Goal: Transaction & Acquisition: Purchase product/service

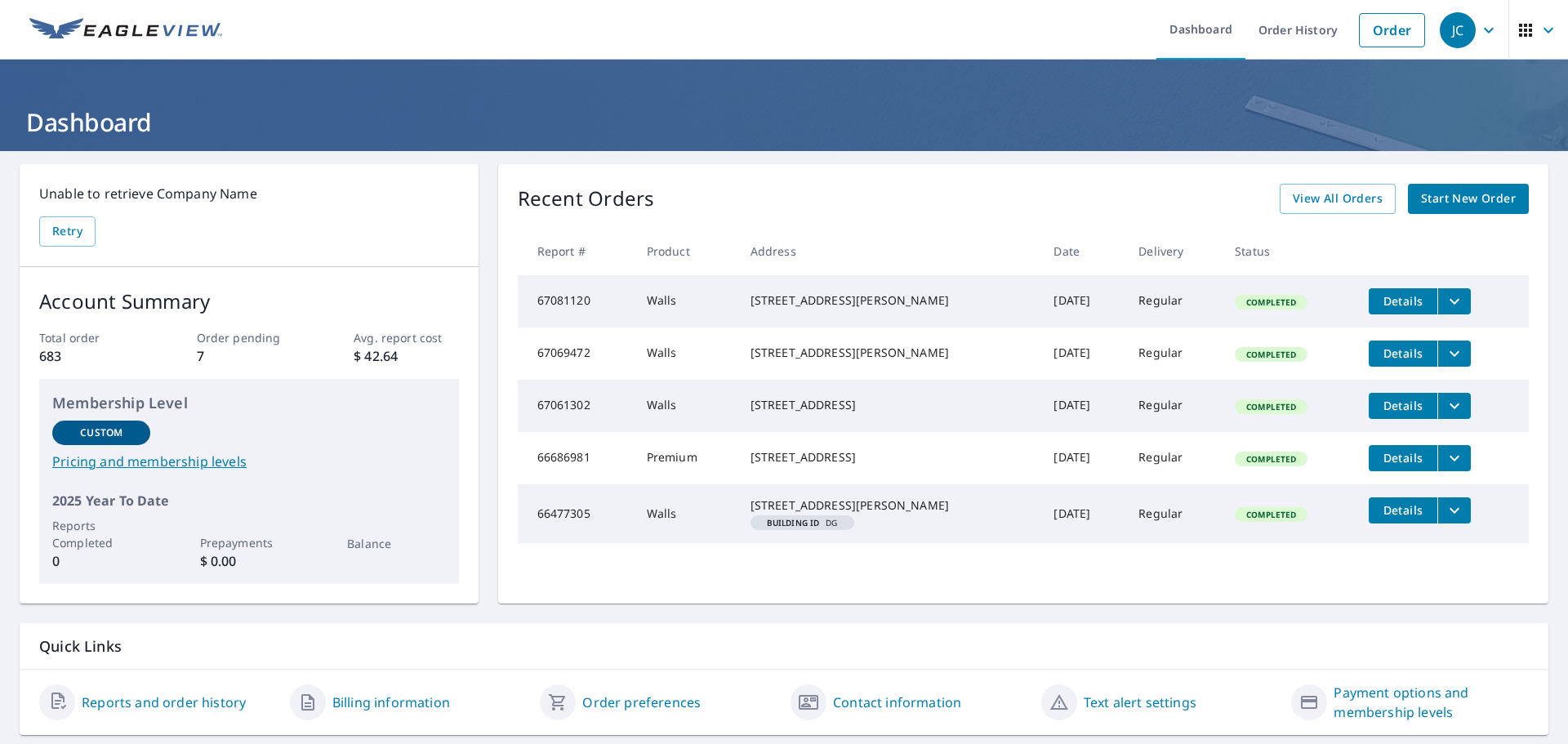
click at [1455, 209] on link "Start New Order" at bounding box center [1467, 198] width 121 height 30
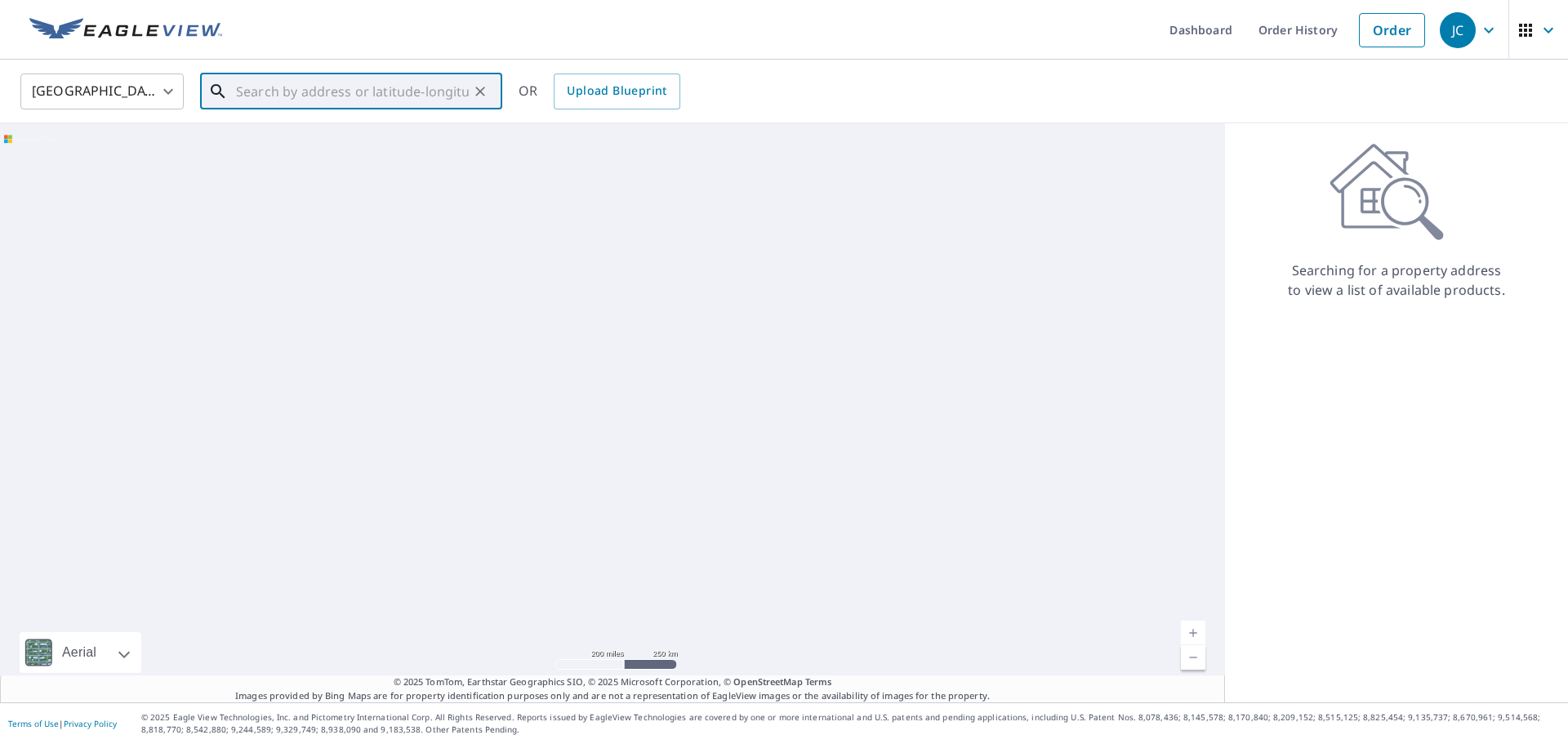
click at [272, 86] on input "text" at bounding box center [352, 92] width 232 height 45
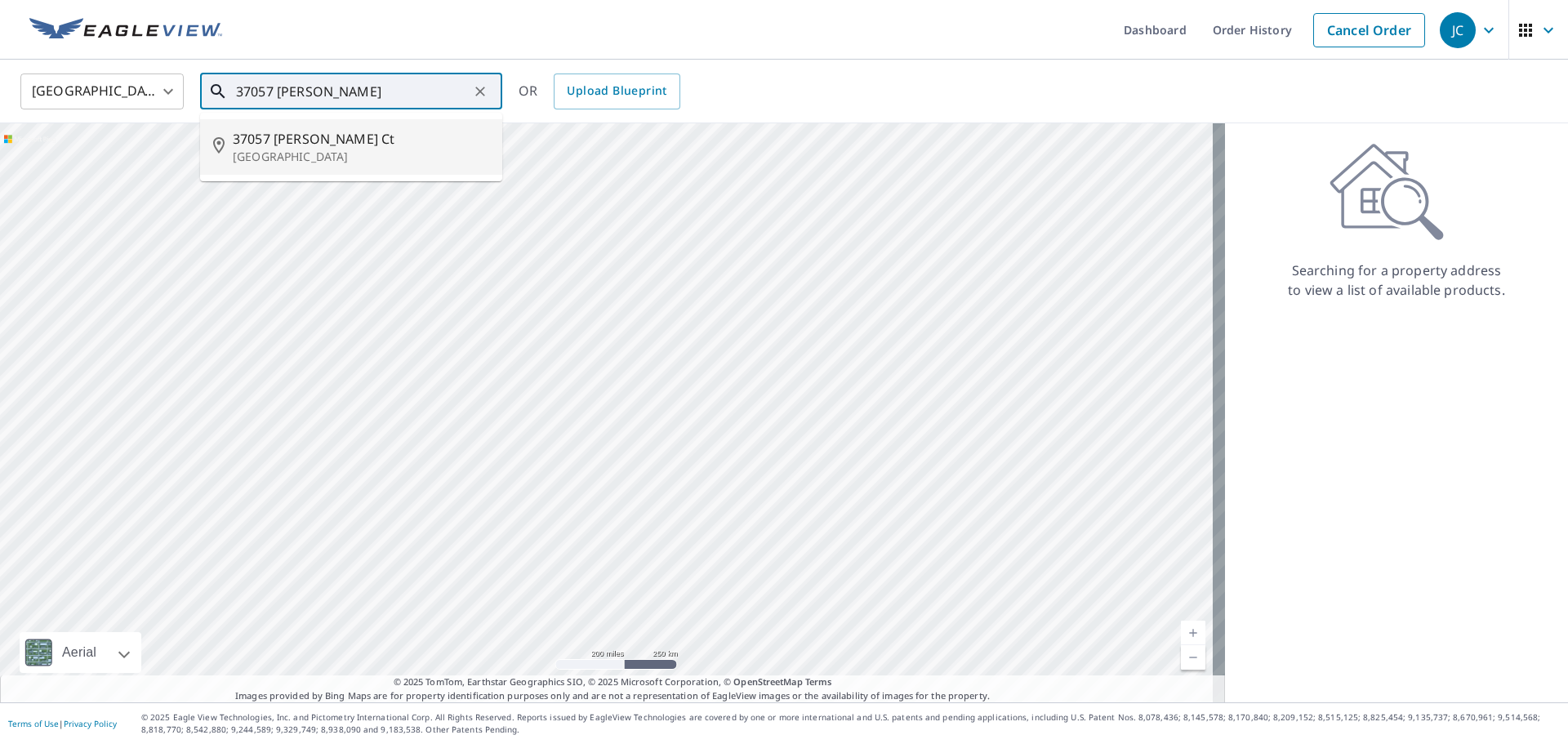
click at [319, 143] on span "37057 [PERSON_NAME] Ct" at bounding box center [360, 139] width 256 height 20
type input "[STREET_ADDRESS][PERSON_NAME]"
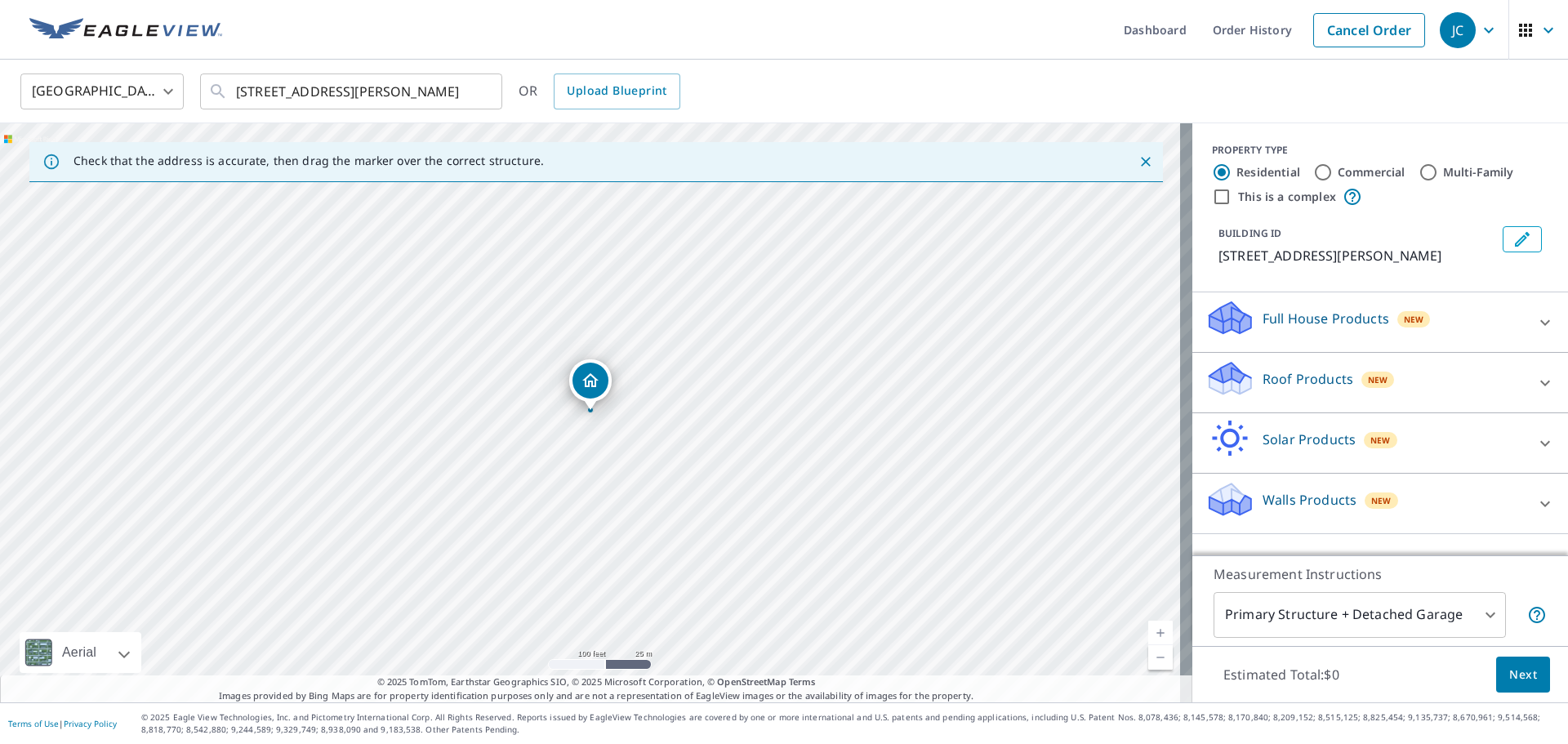
click at [1525, 393] on div at bounding box center [1544, 382] width 39 height 39
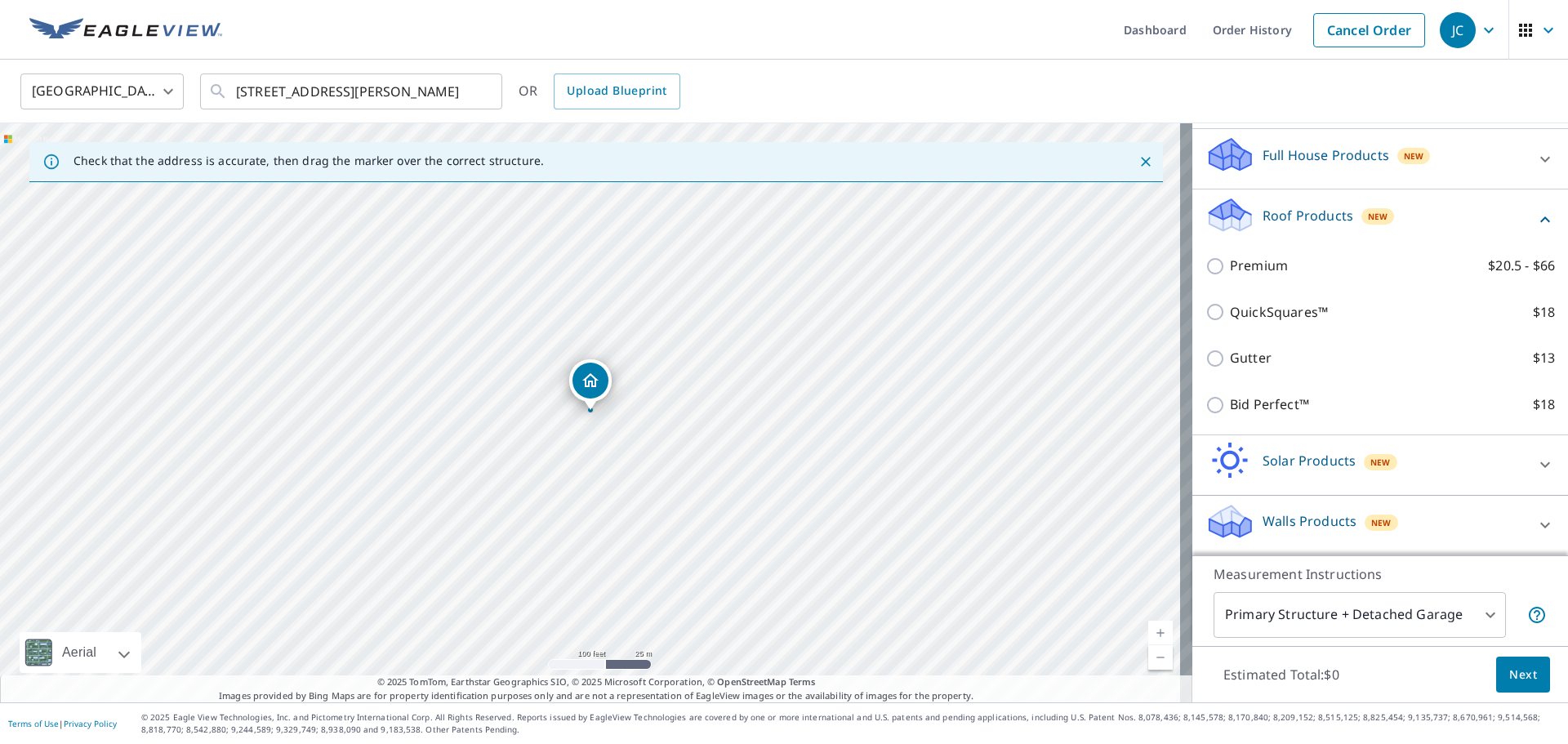
scroll to position [82, 0]
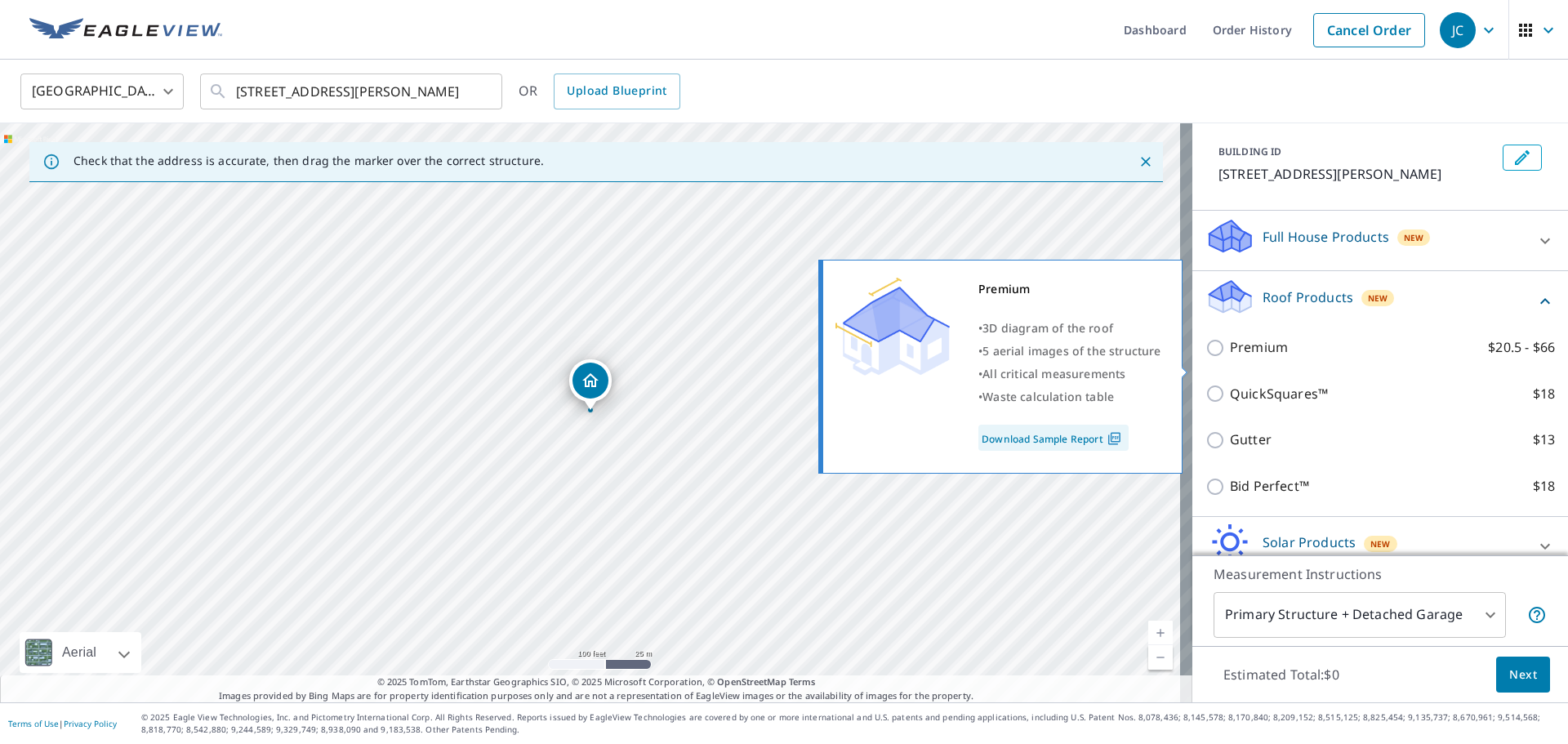
click at [1237, 358] on p "Premium" at bounding box center [1258, 347] width 58 height 20
click at [1229, 358] on input "Premium $20.5 - $66" at bounding box center [1217, 348] width 25 height 20
checkbox input "true"
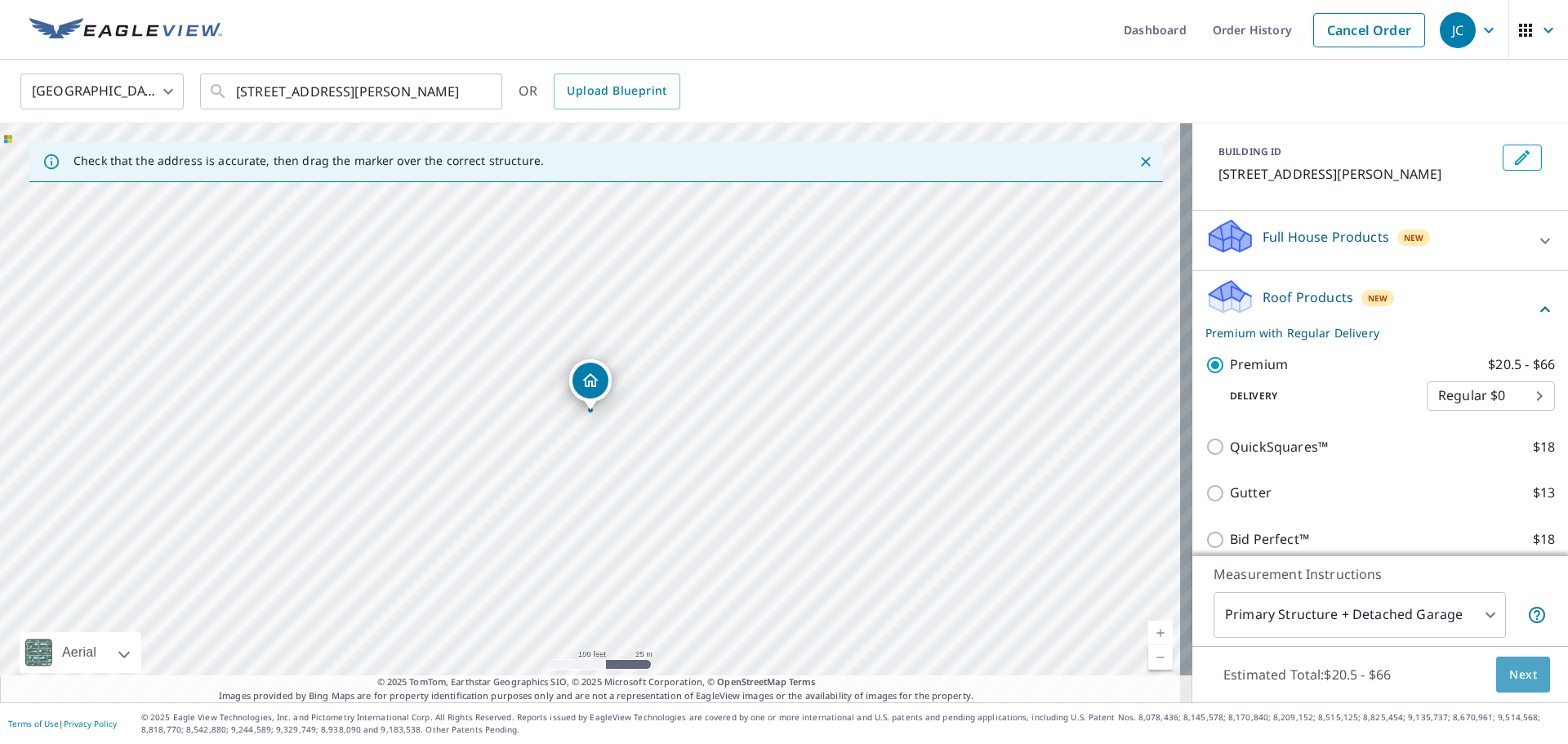
click at [1520, 677] on span "Next" at bounding box center [1523, 675] width 28 height 20
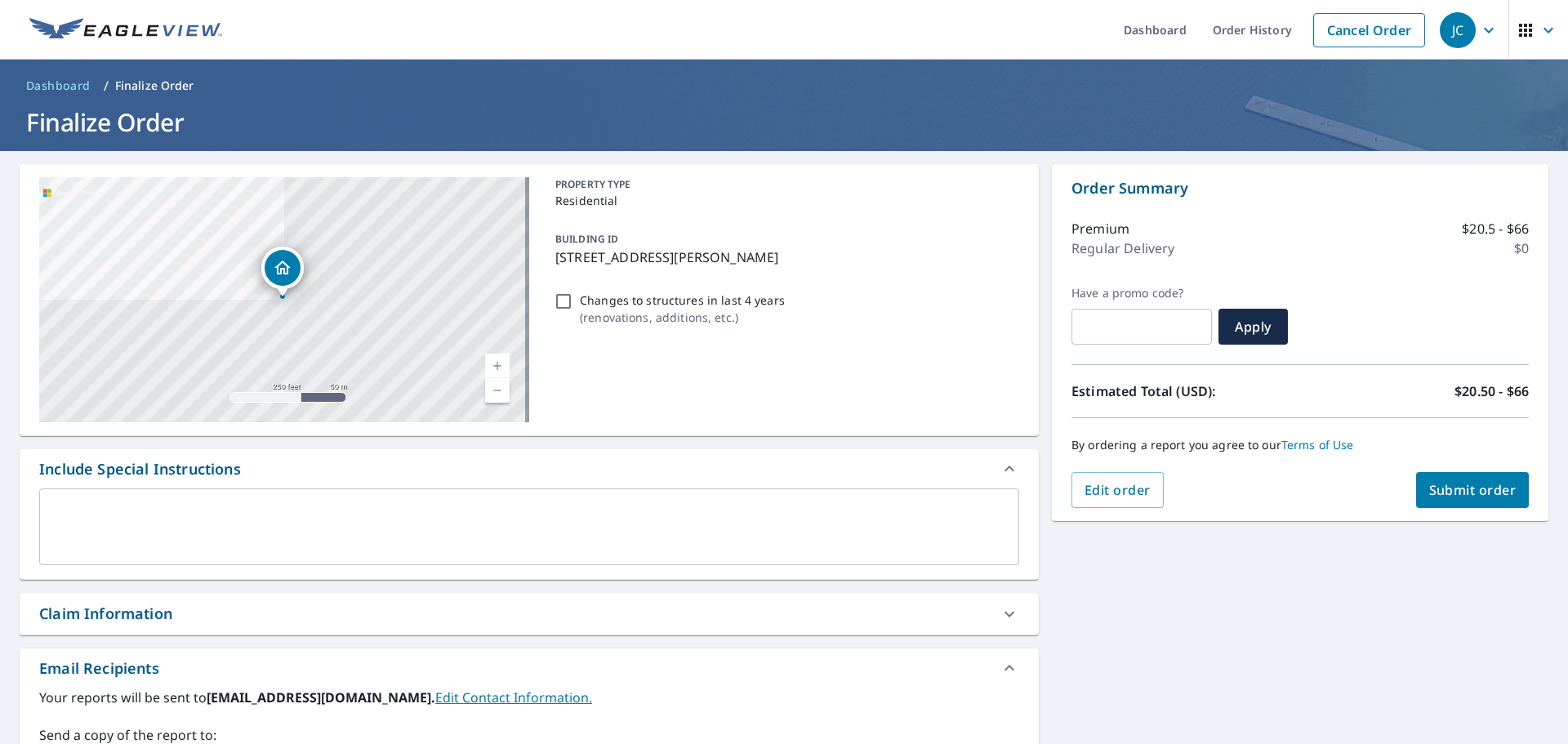
click at [1474, 500] on button "Submit order" at bounding box center [1472, 491] width 113 height 36
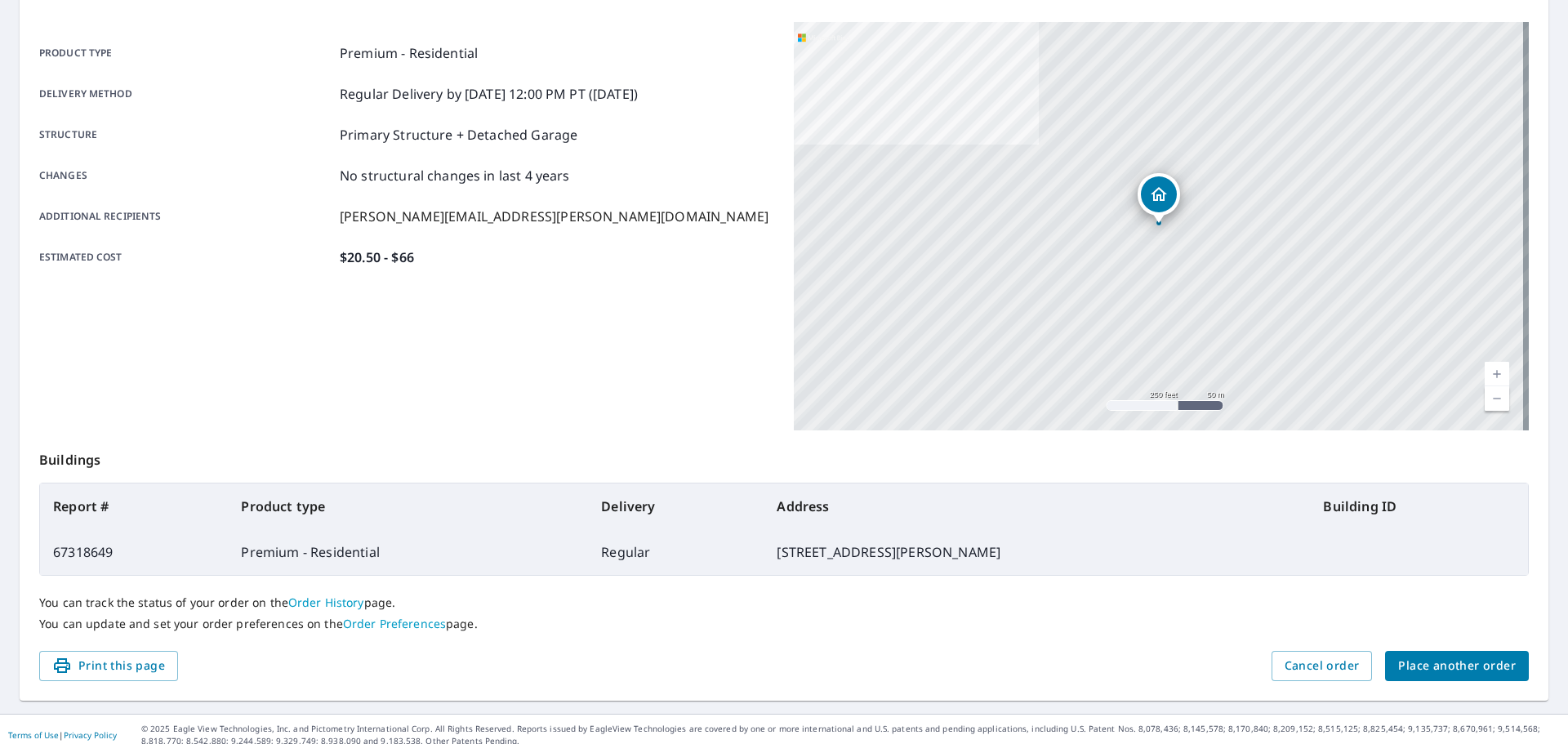
scroll to position [217, 0]
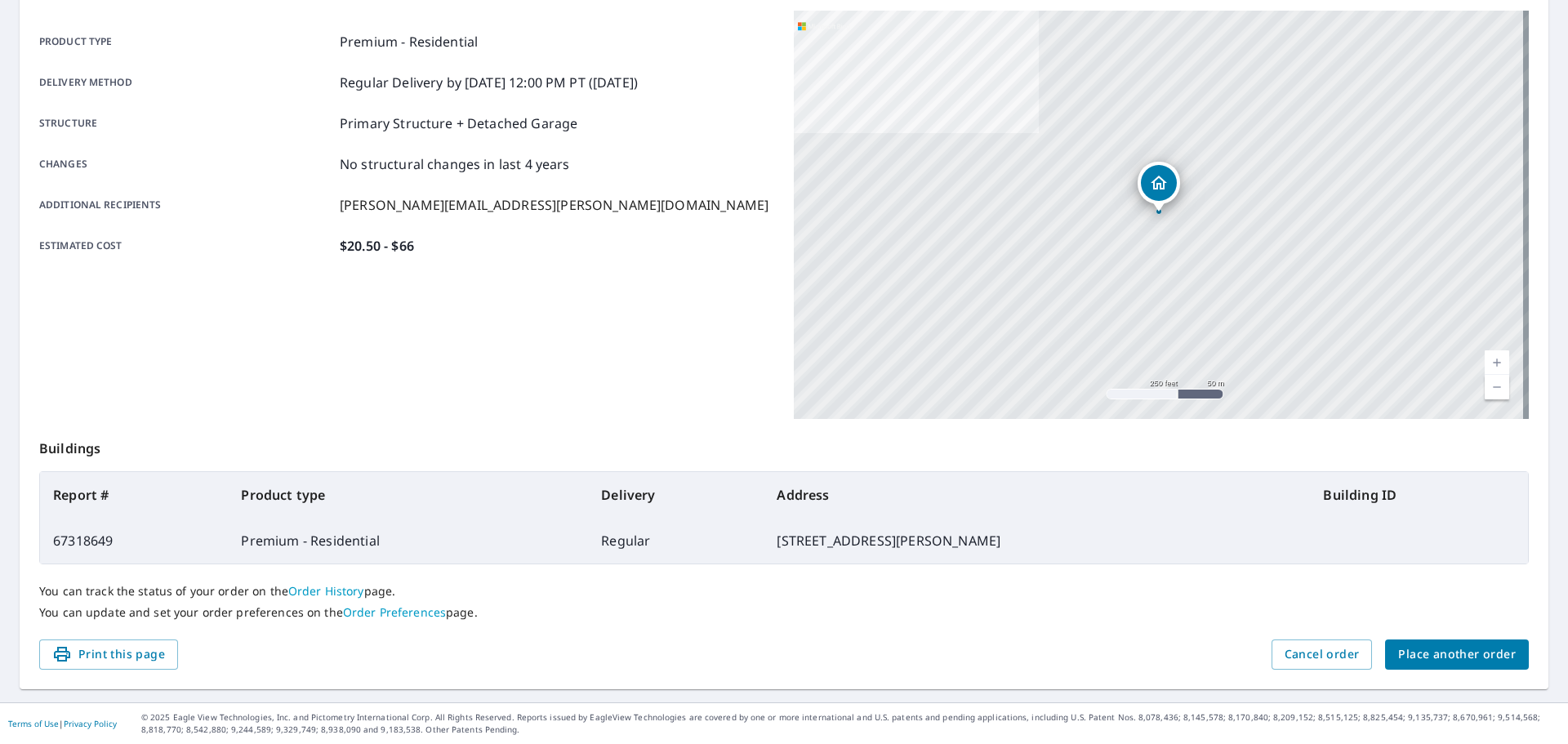
click at [1475, 655] on span "Place another order" at bounding box center [1456, 655] width 117 height 20
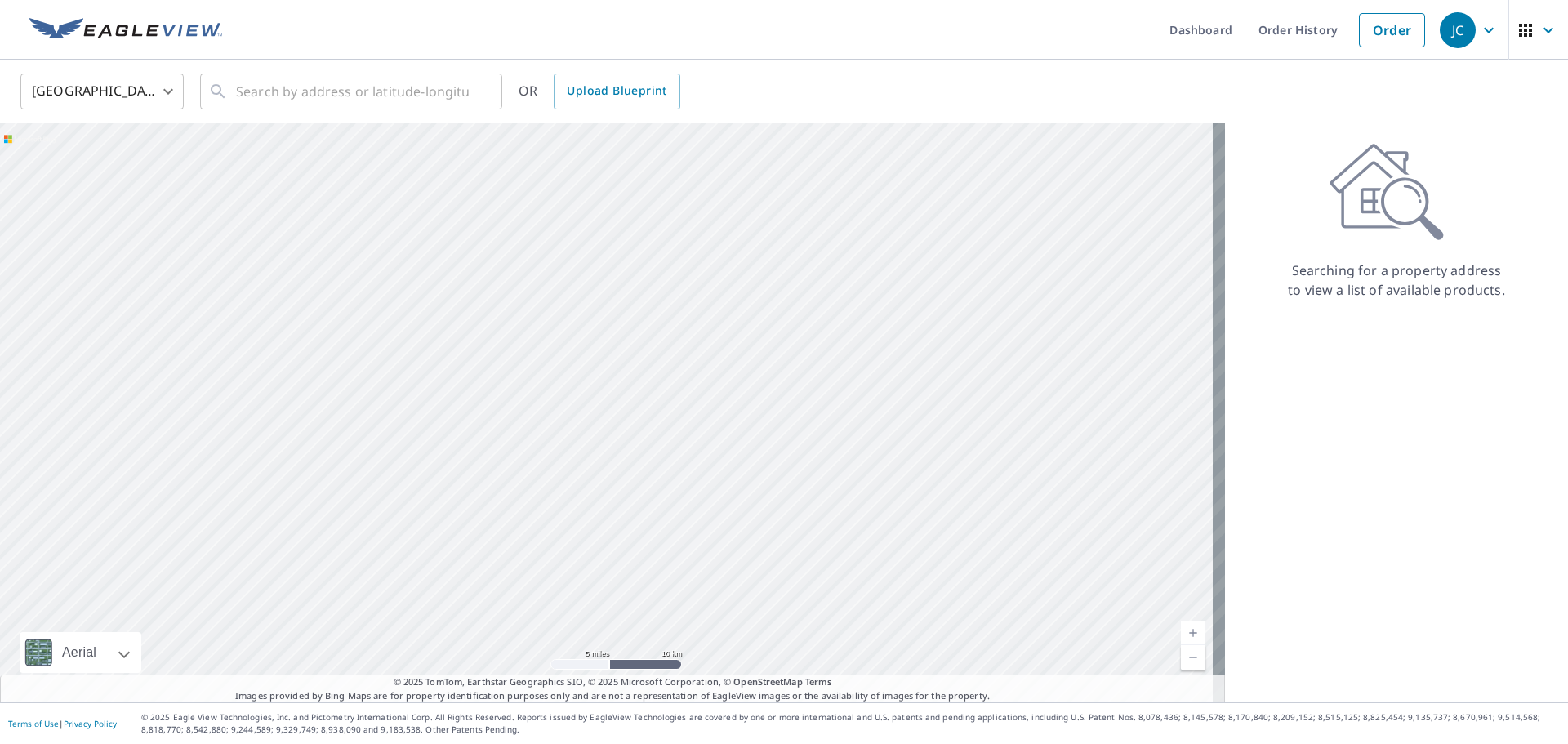
drag, startPoint x: 738, startPoint y: 263, endPoint x: 668, endPoint y: 321, distance: 90.9
click at [668, 321] on div at bounding box center [612, 413] width 1225 height 580
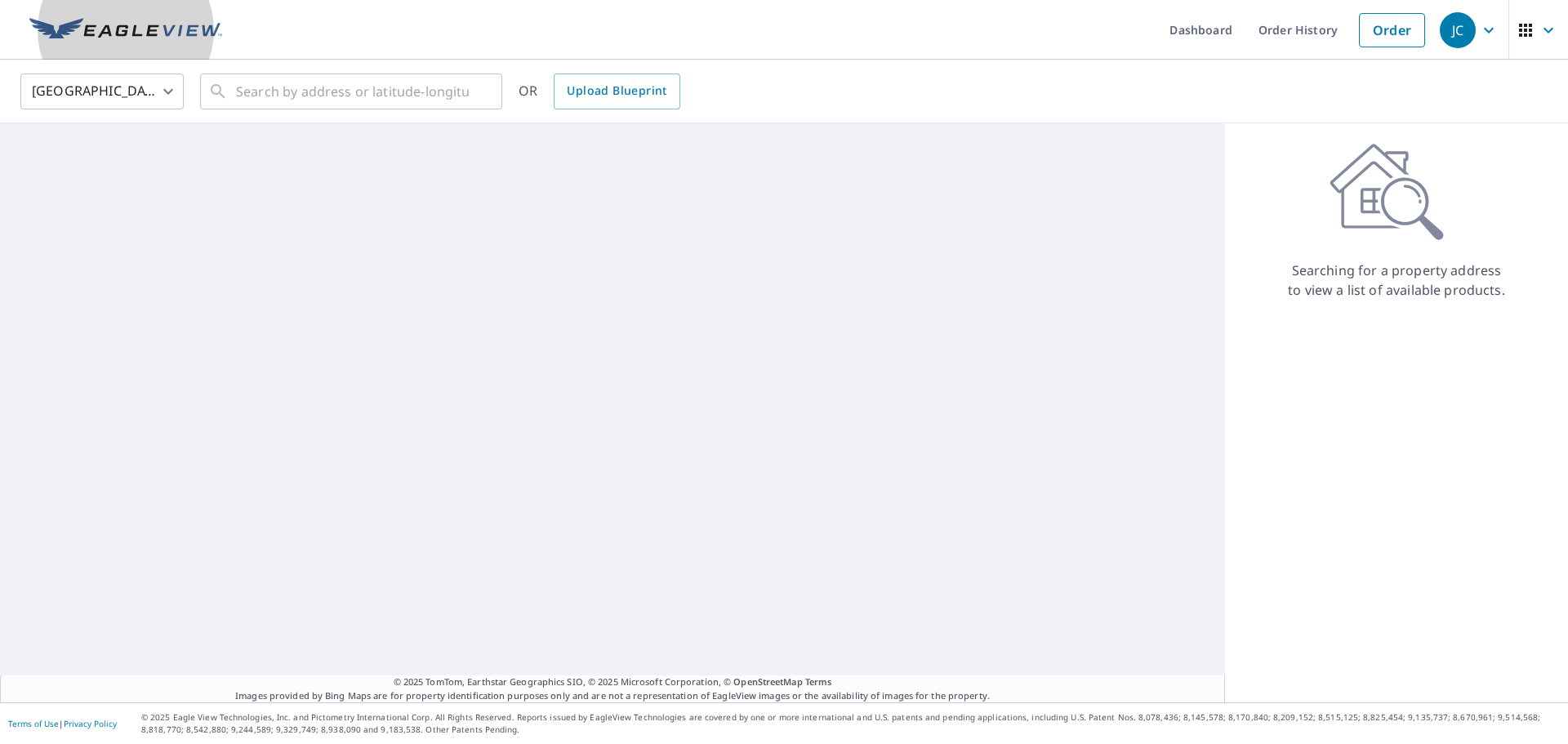
click at [171, 35] on img at bounding box center [125, 30] width 192 height 25
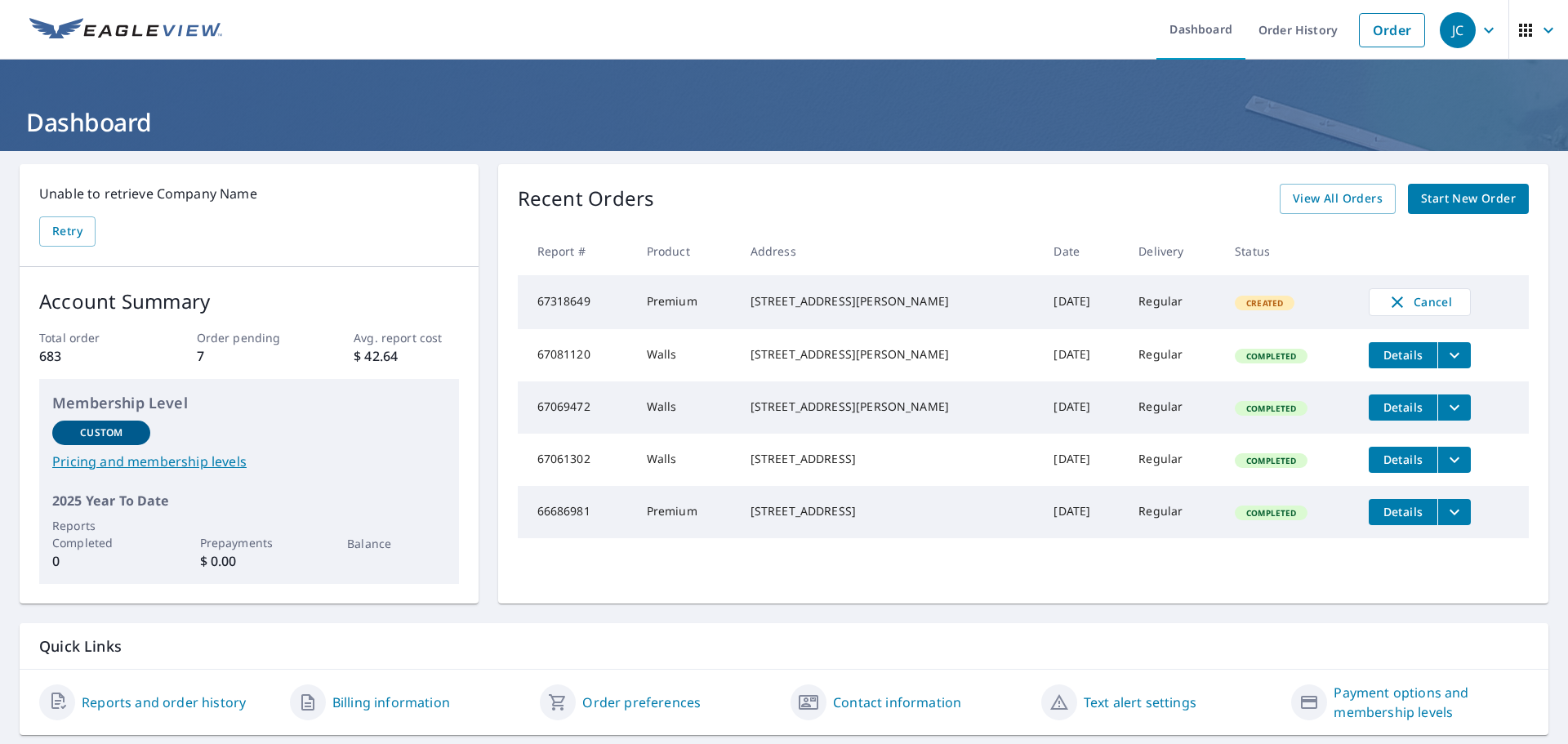
click at [673, 313] on td "Premium" at bounding box center [685, 302] width 104 height 54
click at [800, 310] on div "[STREET_ADDRESS][PERSON_NAME]" at bounding box center [889, 302] width 278 height 16
click at [1242, 305] on span "Created" at bounding box center [1265, 303] width 56 height 12
